Goal: Task Accomplishment & Management: Use online tool/utility

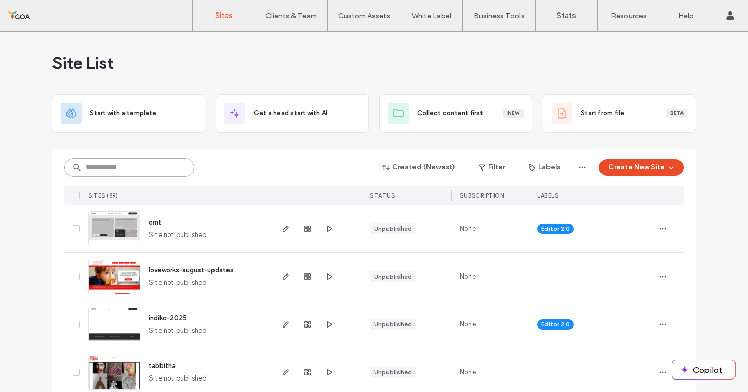
click at [112, 162] on input at bounding box center [129, 167] width 130 height 19
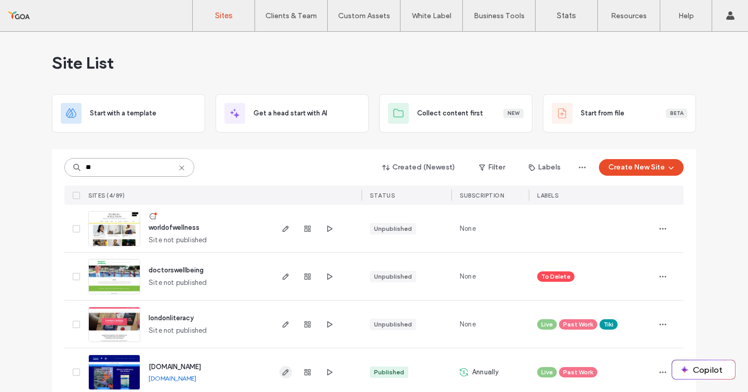
type input "**"
click at [282, 370] on icon "button" at bounding box center [286, 372] width 8 height 8
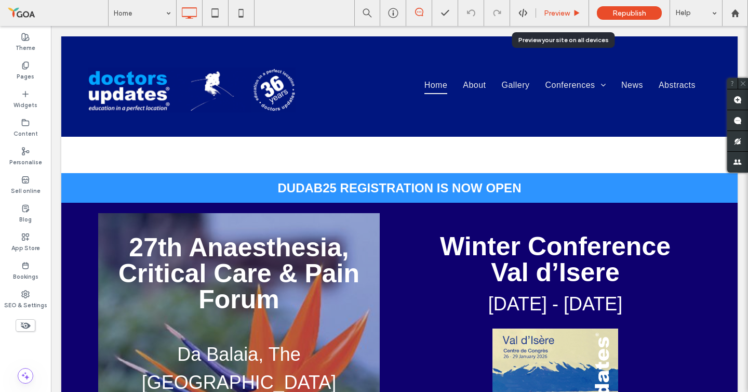
click at [547, 15] on span "Preview" at bounding box center [557, 13] width 26 height 9
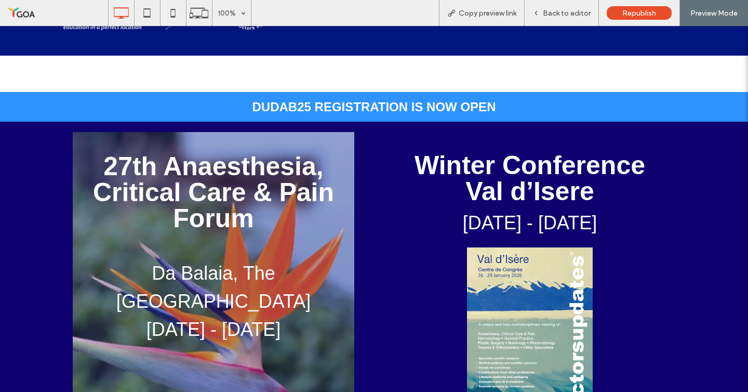
scroll to position [165, 0]
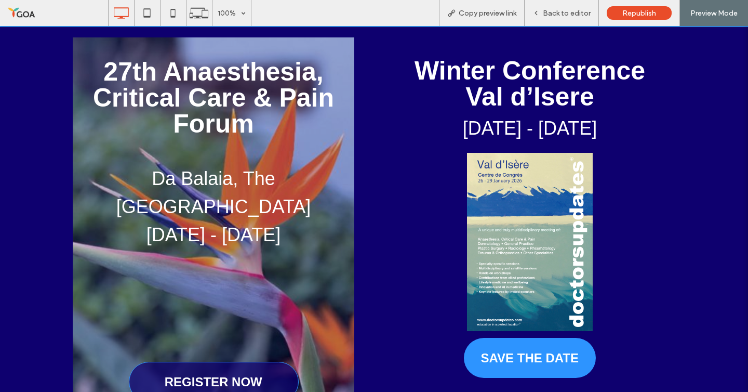
click at [226, 369] on span "REGISTER NOW" at bounding box center [214, 381] width 98 height 25
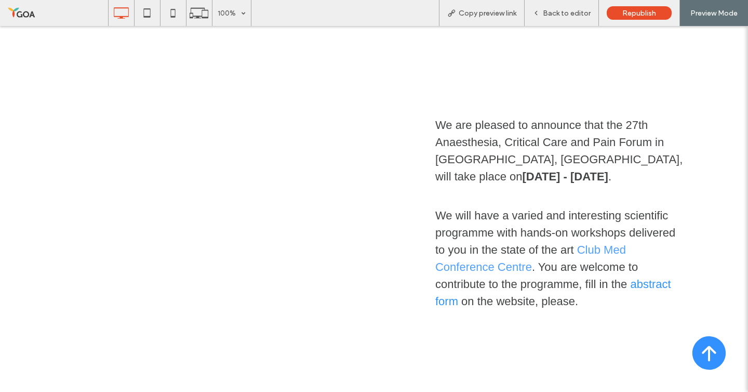
scroll to position [537, 0]
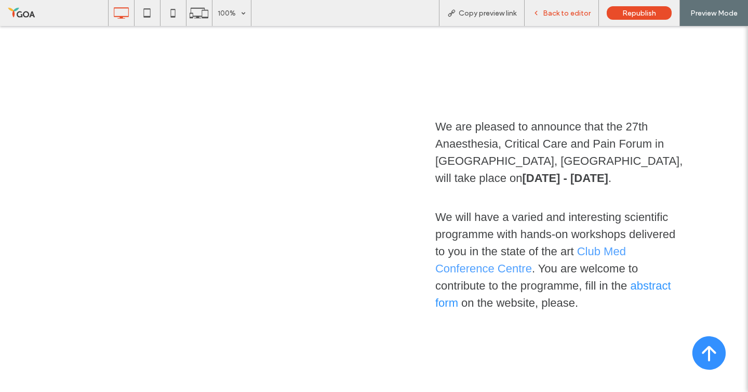
click at [584, 14] on span "Back to editor" at bounding box center [567, 13] width 48 height 9
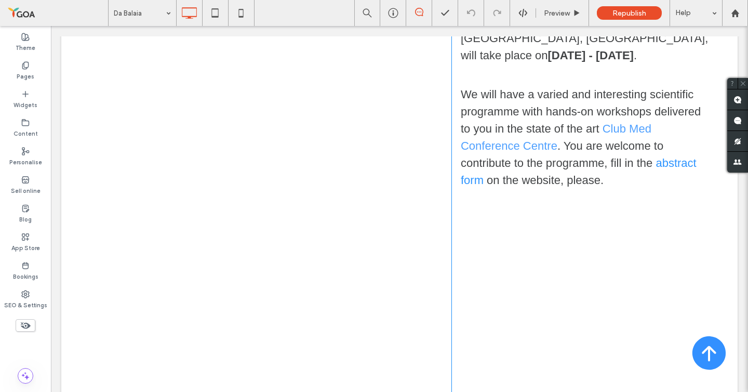
scroll to position [778, 0]
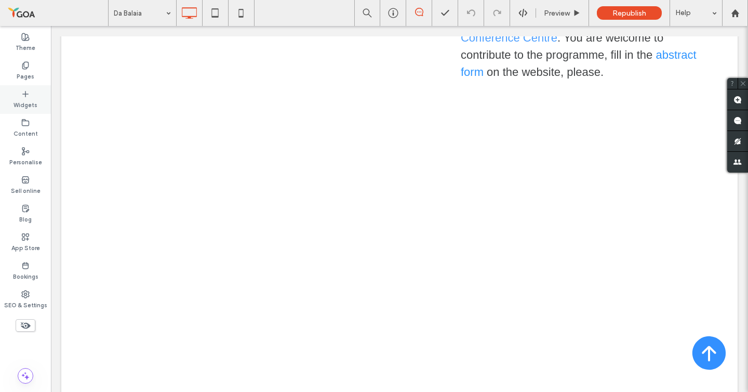
click at [31, 97] on div "Widgets" at bounding box center [25, 99] width 51 height 29
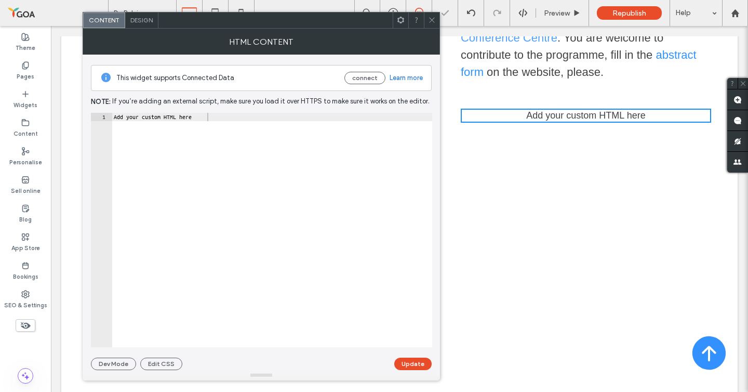
type textarea "**********"
click at [216, 140] on div "Add your custom HTML here" at bounding box center [272, 238] width 321 height 251
paste textarea "Cursor at row 1"
click at [413, 367] on button "Update" at bounding box center [412, 363] width 37 height 12
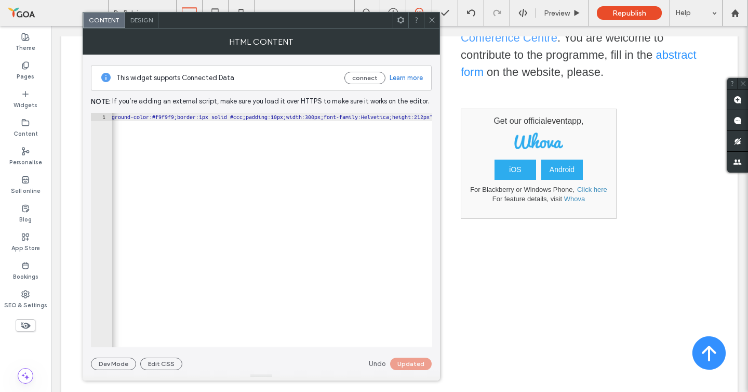
scroll to position [0, 109]
type textarea "**********"
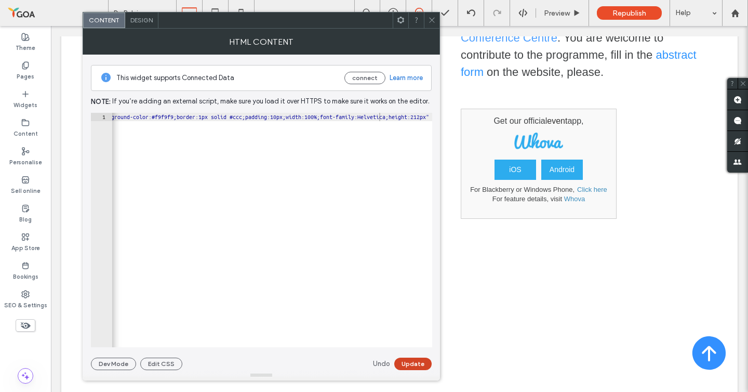
click at [413, 364] on button "Update" at bounding box center [412, 363] width 37 height 12
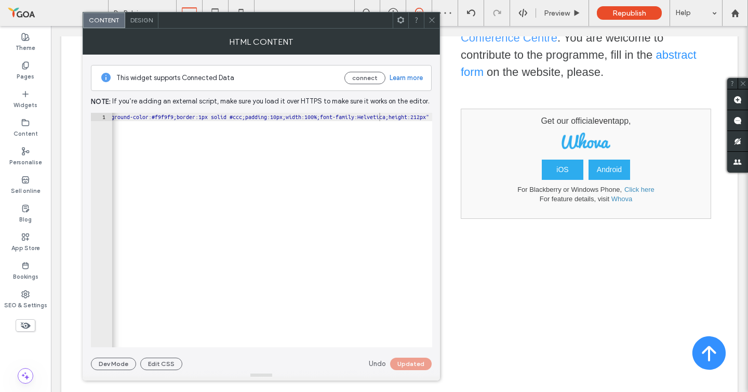
click at [429, 19] on icon at bounding box center [432, 20] width 8 height 8
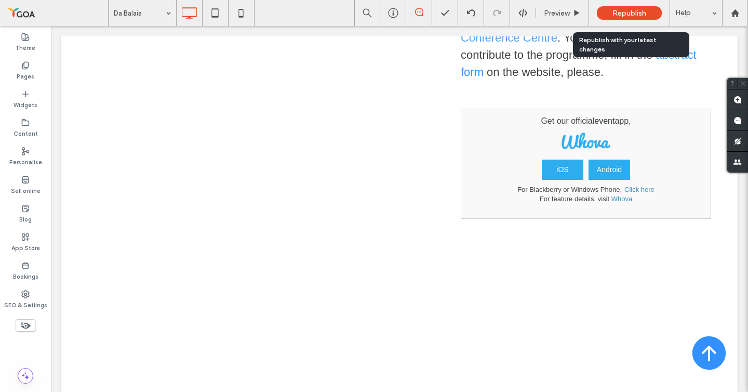
click at [619, 13] on span "Republish" at bounding box center [629, 13] width 34 height 9
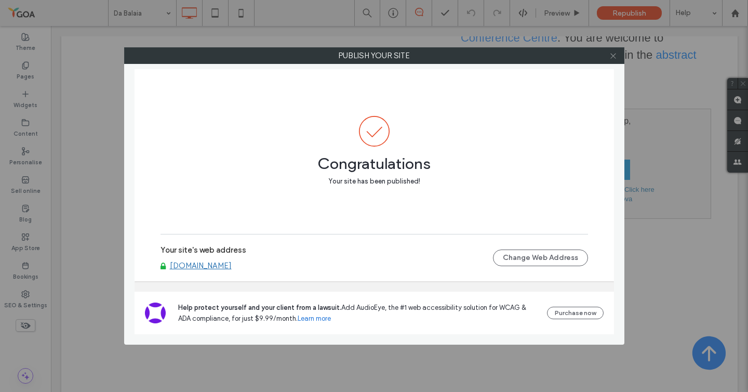
click at [609, 55] on icon at bounding box center [613, 56] width 8 height 8
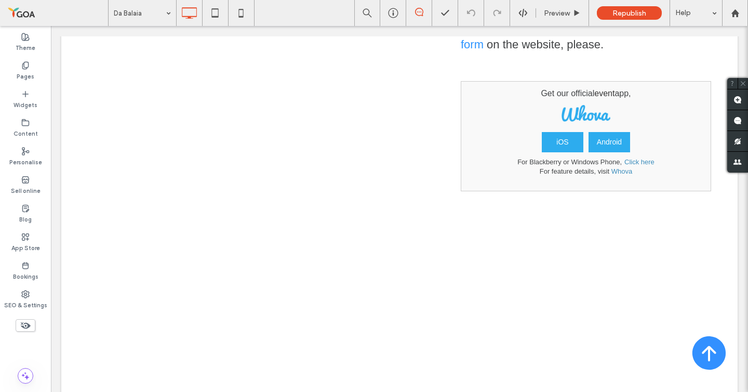
scroll to position [806, 0]
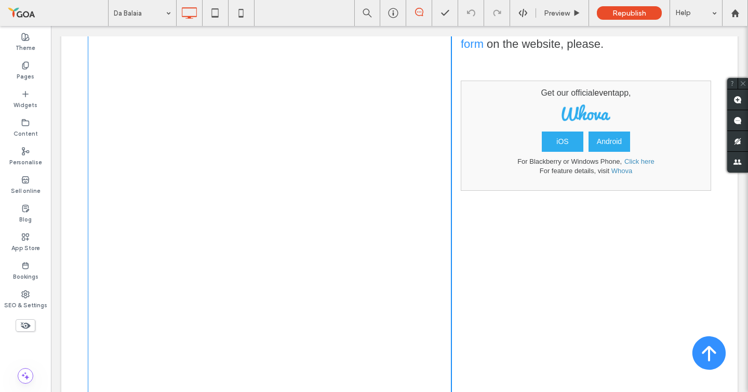
click at [423, 251] on span at bounding box center [270, 151] width 364 height 762
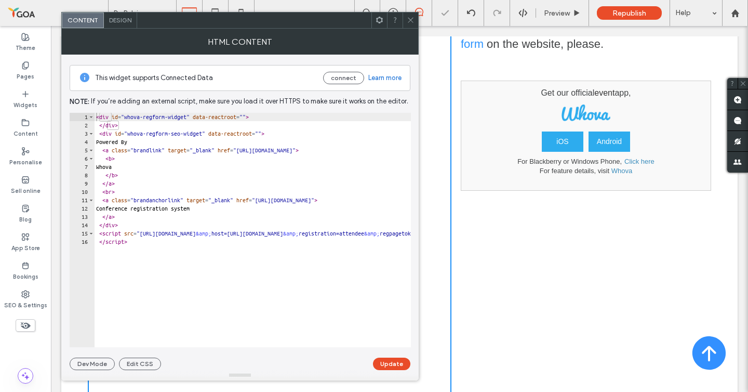
click at [413, 23] on icon at bounding box center [411, 20] width 8 height 8
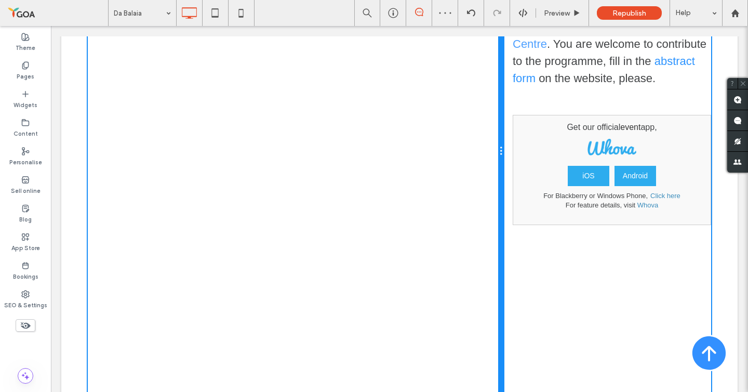
drag, startPoint x: 449, startPoint y: 201, endPoint x: 497, endPoint y: 196, distance: 47.5
click at [497, 196] on div "Powered By Whova Conference registration system Click To Paste" at bounding box center [296, 151] width 416 height 772
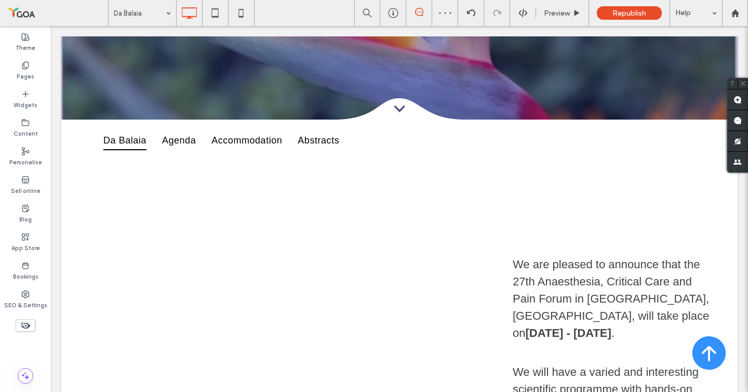
scroll to position [432, 0]
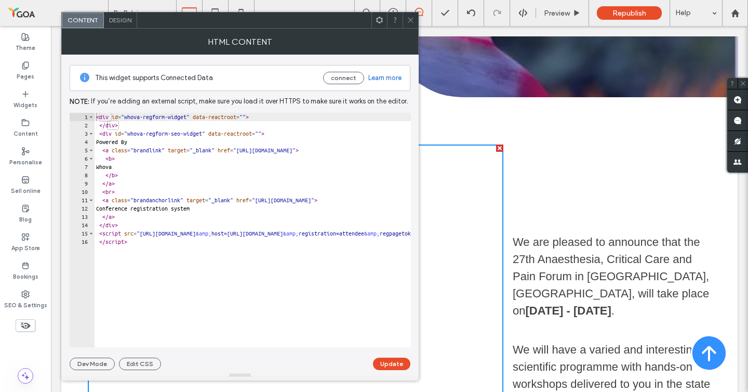
click at [407, 21] on icon at bounding box center [411, 20] width 8 height 8
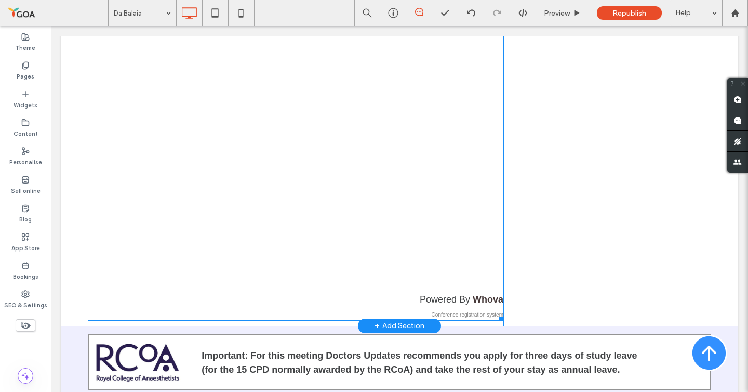
scroll to position [1020, 0]
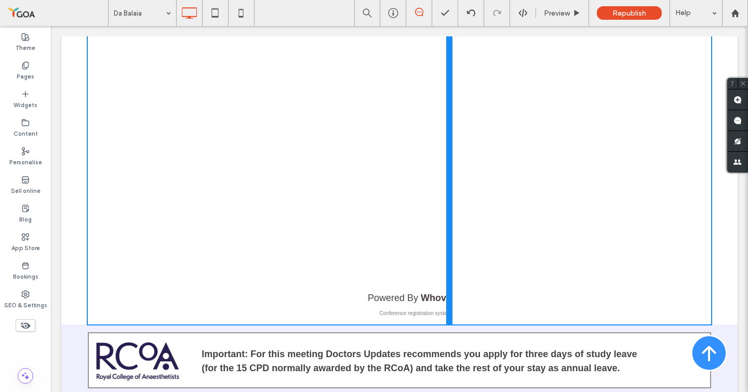
drag, startPoint x: 502, startPoint y: 129, endPoint x: 464, endPoint y: 129, distance: 38.4
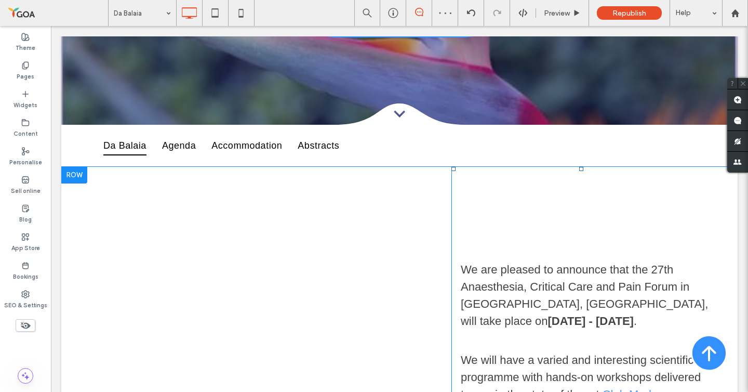
scroll to position [456, 0]
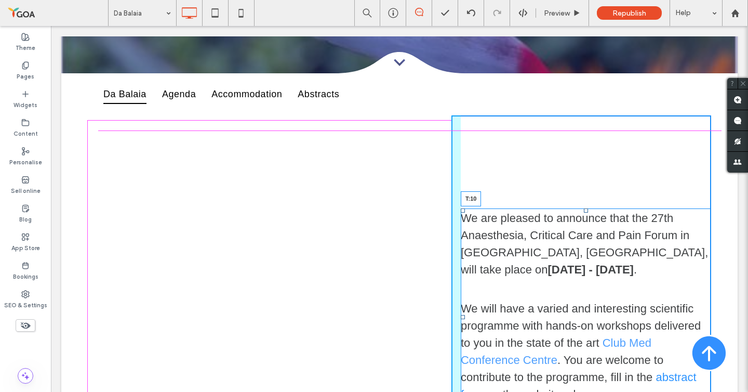
drag, startPoint x: 587, startPoint y: 210, endPoint x: 587, endPoint y: 121, distance: 88.8
click at [587, 208] on div at bounding box center [586, 210] width 4 height 4
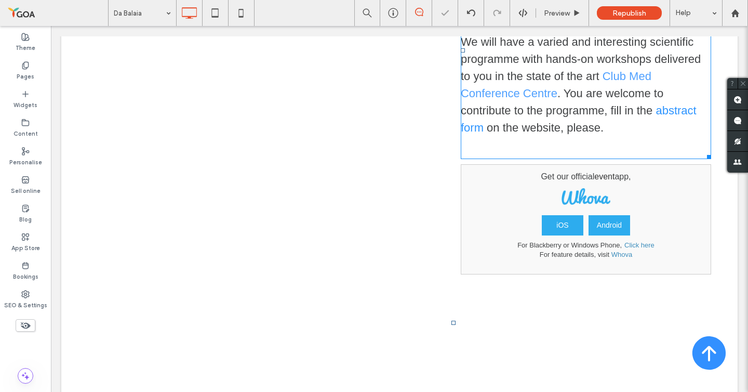
scroll to position [637, 0]
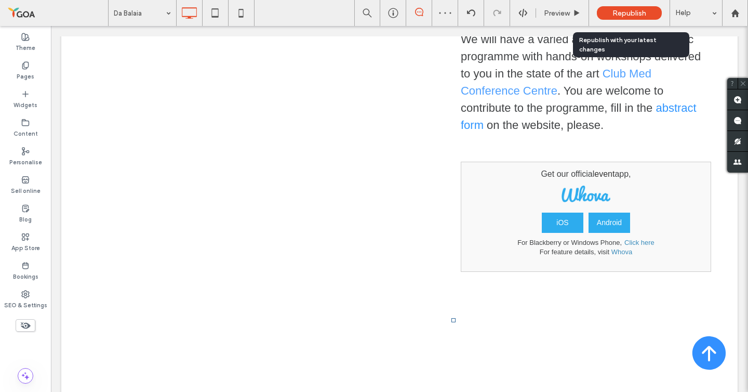
click at [612, 9] on span "Republish" at bounding box center [629, 13] width 34 height 9
